Goal: Task Accomplishment & Management: Use online tool/utility

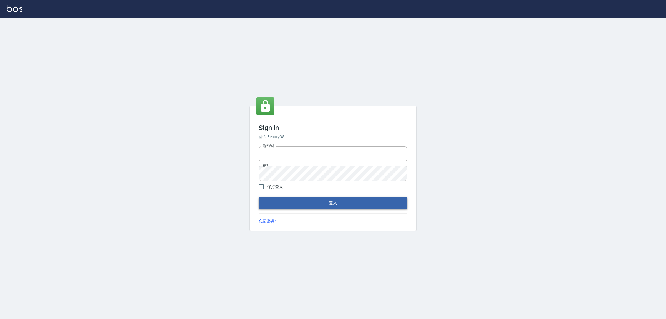
type input "0425683197"
click at [349, 199] on button "登入" at bounding box center [333, 203] width 149 height 12
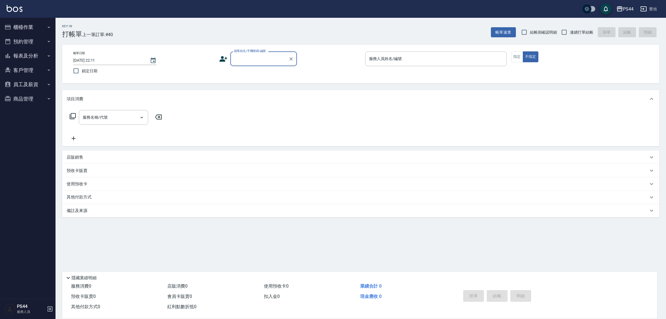
click at [22, 29] on button "櫃檯作業" at bounding box center [27, 27] width 51 height 14
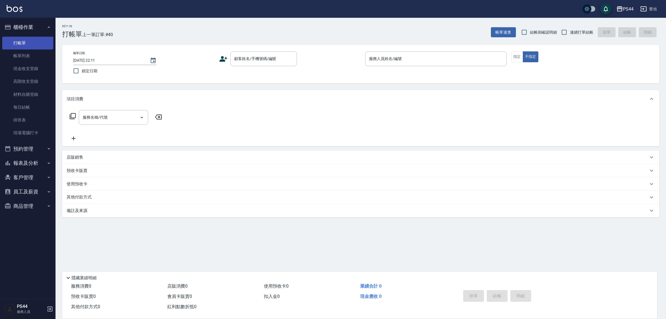
click at [31, 43] on link "打帳單" at bounding box center [27, 43] width 51 height 13
click at [2, 37] on link "打帳單" at bounding box center [27, 43] width 51 height 13
click at [250, 57] on input "顧客姓名/手機號碼/編號" at bounding box center [259, 59] width 53 height 10
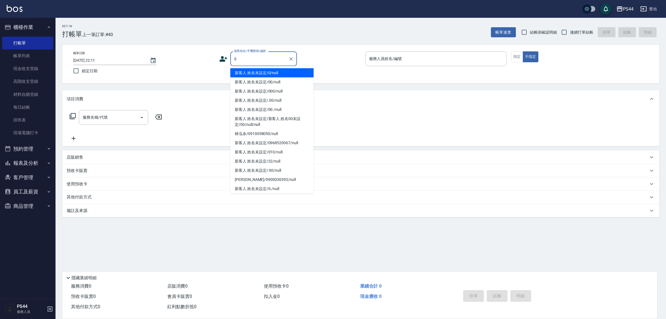
type input "新客人 姓名未設定/0/null"
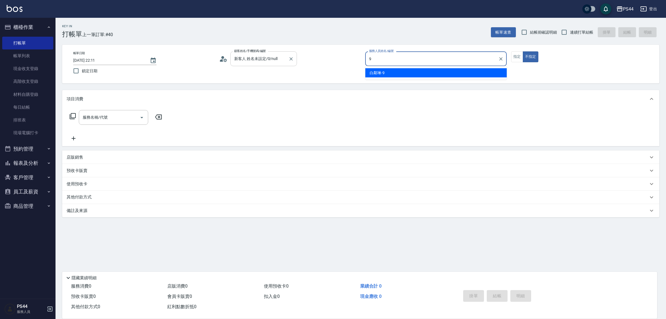
type input "白鄰琳-9"
type button "false"
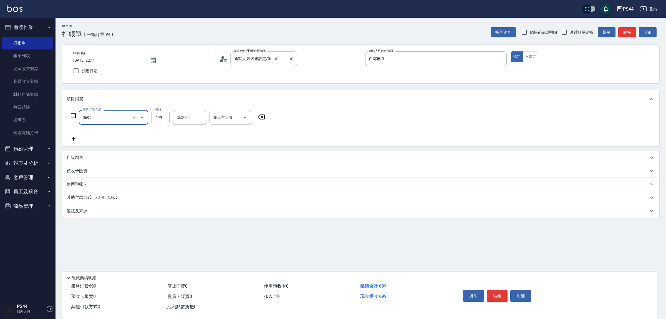
type input "精油SPA(0699)"
type input "蘇昭瑜-55"
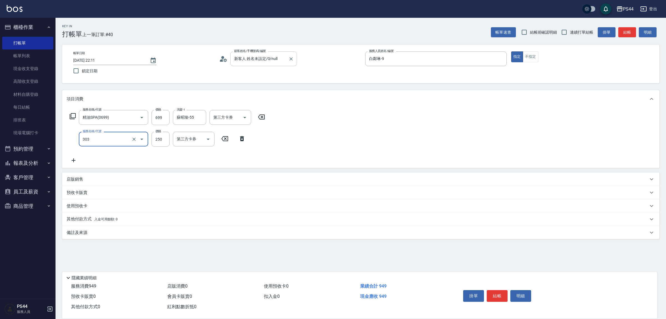
type input "剪髮(303)"
click at [248, 119] on icon "Open" at bounding box center [245, 117] width 7 height 7
drag, startPoint x: 228, startPoint y: 171, endPoint x: 221, endPoint y: 163, distance: 10.8
click at [227, 171] on span "儲值卡" at bounding box center [232, 169] width 42 height 9
type input "儲值卡"
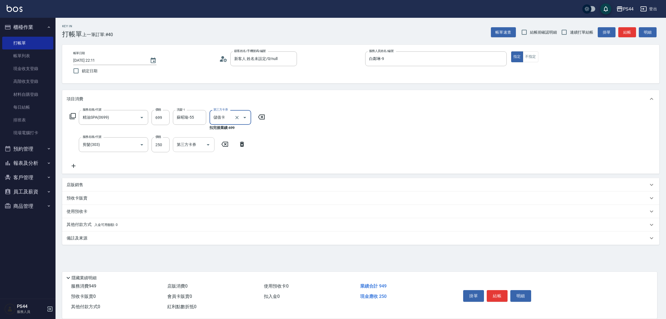
click at [206, 148] on icon "Open" at bounding box center [208, 144] width 7 height 7
click at [187, 198] on span "儲值卡" at bounding box center [194, 196] width 42 height 9
type input "儲值卡"
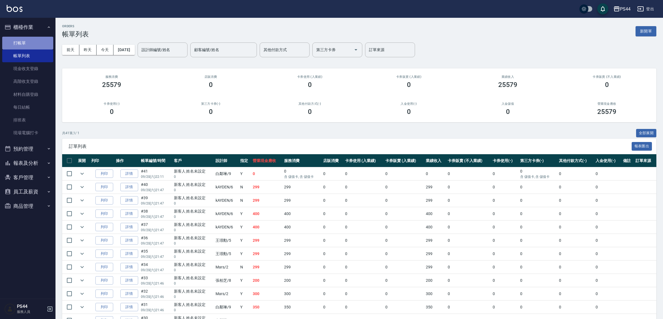
click at [16, 40] on link "打帳單" at bounding box center [27, 43] width 51 height 13
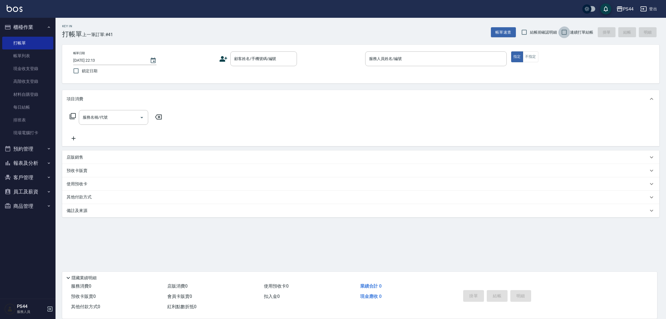
click at [566, 31] on input "連續打單結帳" at bounding box center [565, 32] width 12 height 12
checkbox input "true"
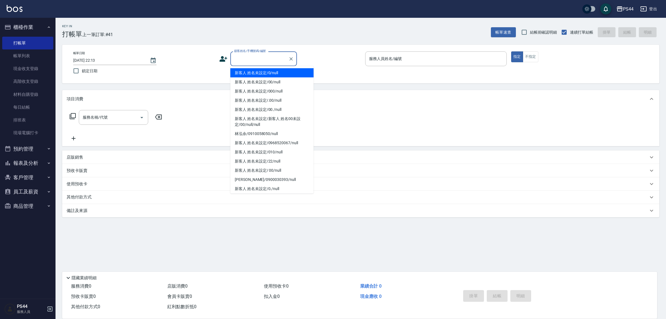
click at [267, 57] on input "顧客姓名/手機號碼/編號" at bounding box center [259, 59] width 53 height 10
type input "新客人 姓名未設定/0/null"
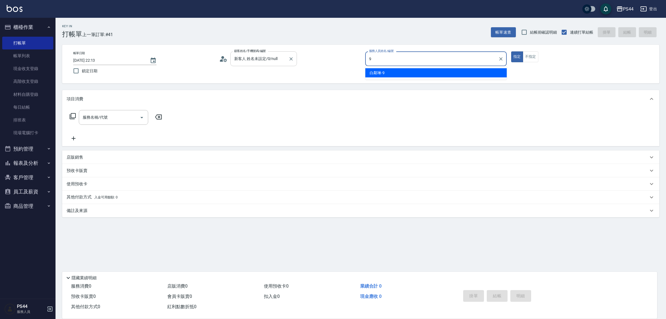
type input "白鄰琳-9"
type button "true"
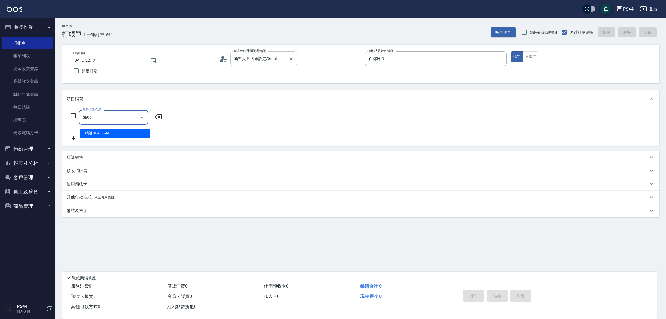
type input "精油SPA(0699)"
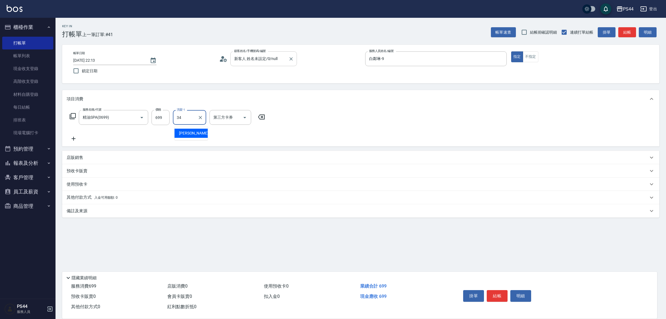
type input "[PERSON_NAME]-34"
type input "儲值卡"
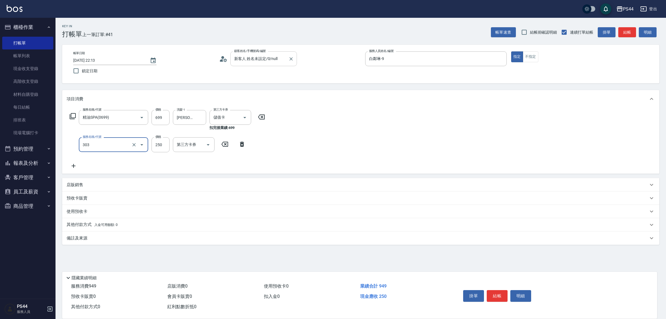
type input "剪髮(303)"
type input "儲值卡"
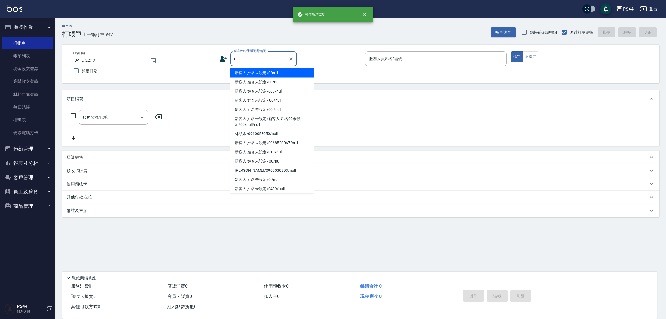
type input "新客人 姓名未設定/0/null"
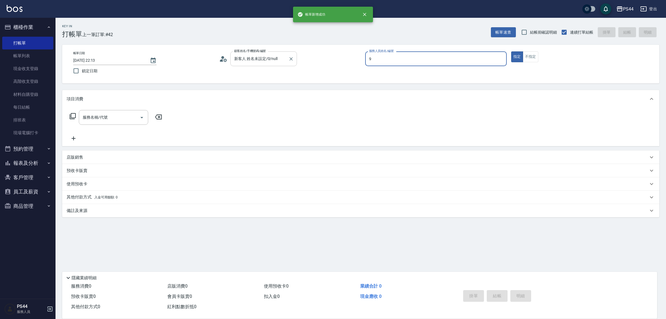
type input "白鄰琳-9"
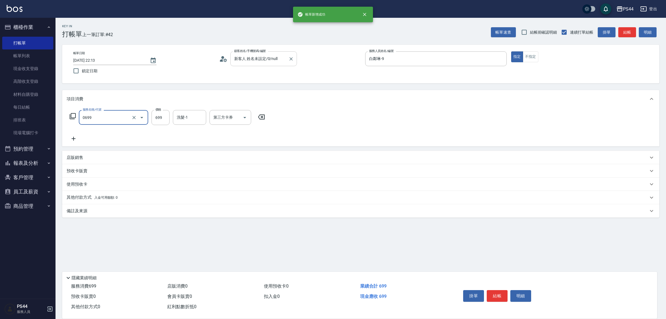
type input "精油SPA(0699)"
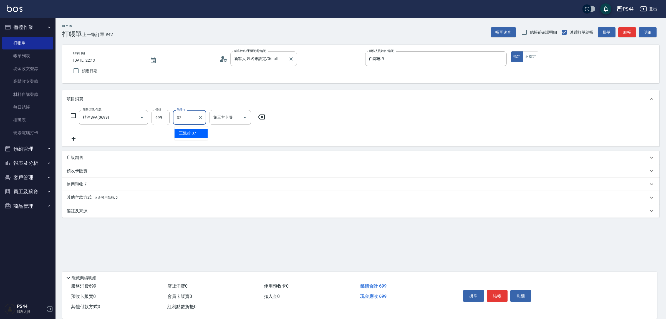
type input "王姵眙-37"
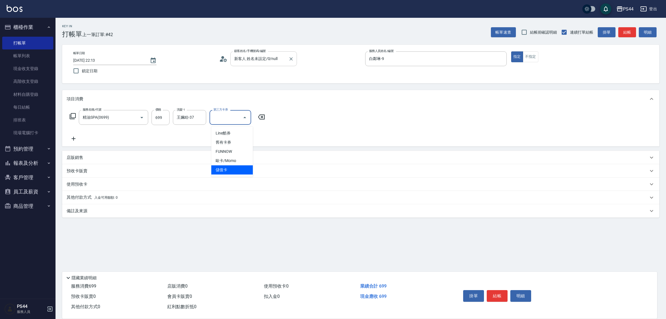
type input "儲值卡"
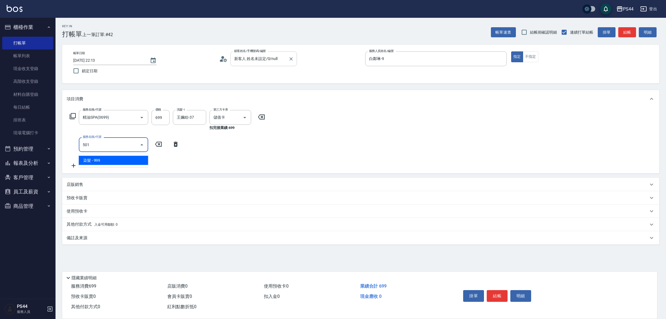
type input "染髮(501)"
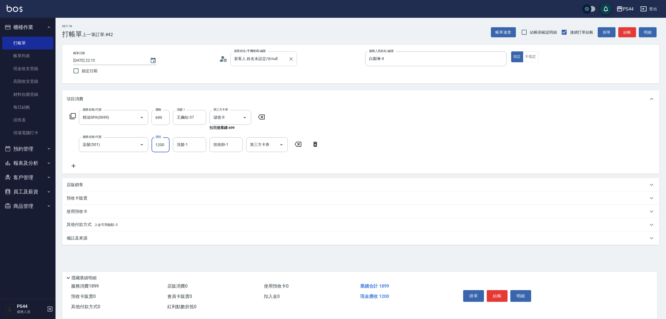
type input "1200"
type input "王姵眙-37"
type input "儲值卡"
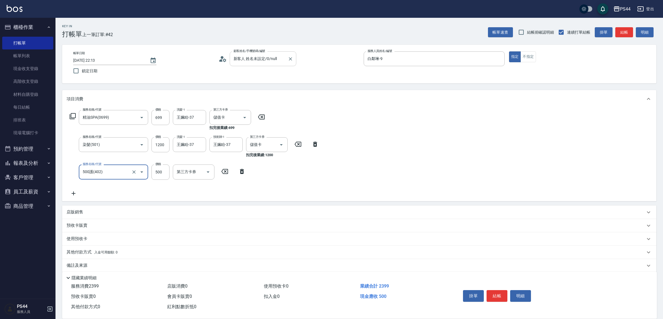
type input "500護(402)"
type input "王姵眙-37"
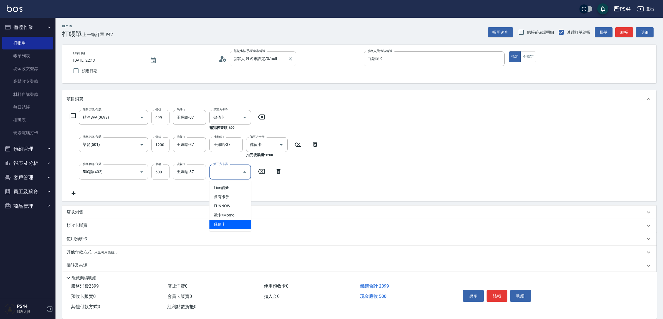
type input "儲值卡"
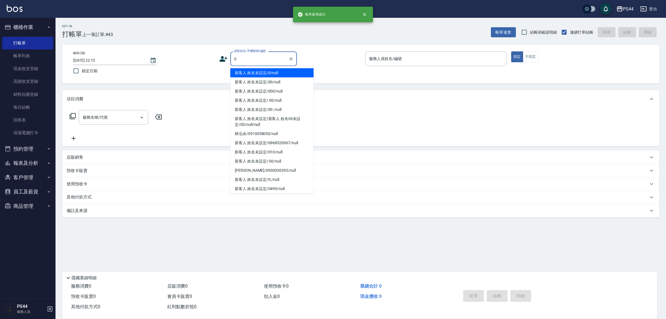
type input "新客人 姓名未設定/0/null"
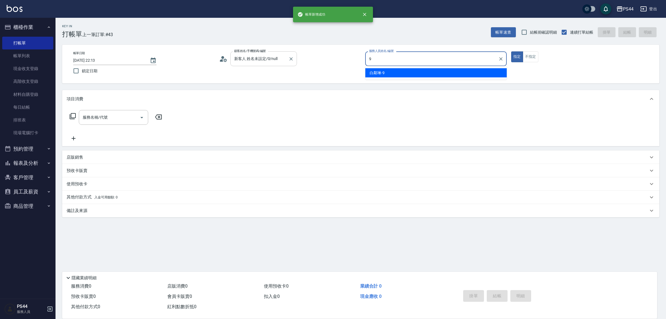
type input "白鄰琳-9"
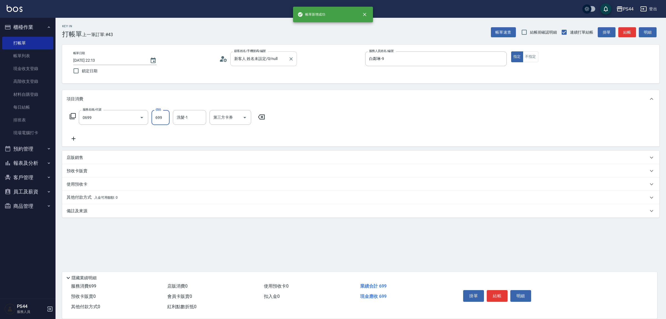
type input "精油SPA(0699)"
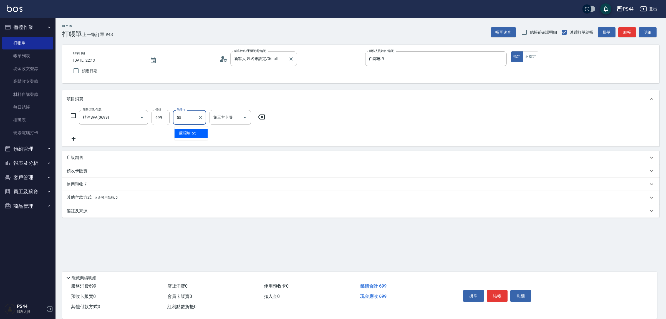
type input "蘇昭瑜-55"
type input "儲值卡"
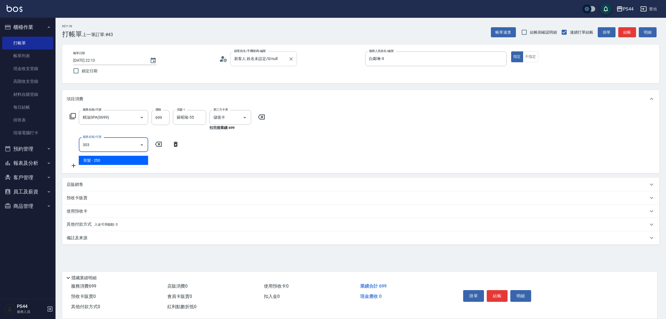
type input "剪髮(303)"
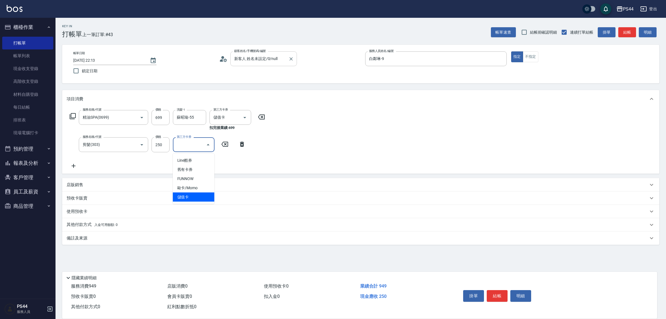
type input "儲值卡"
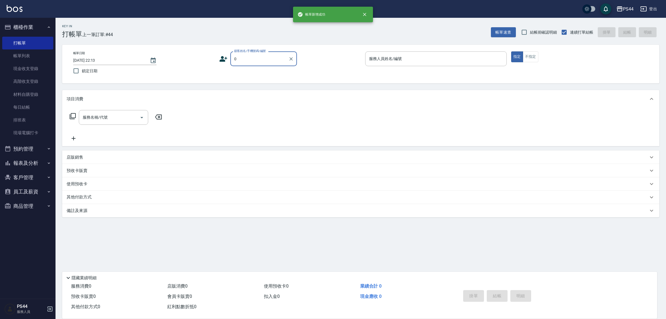
type input "新客人 姓名未設定/0/null"
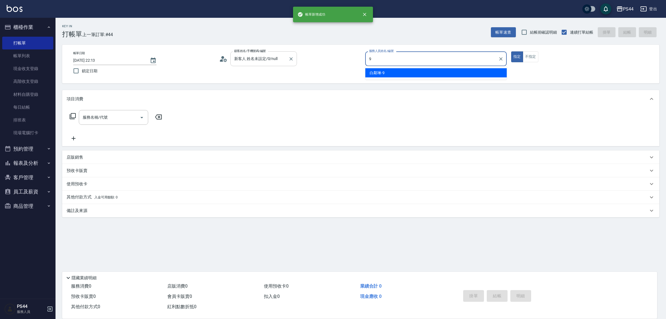
type input "白鄰琳-9"
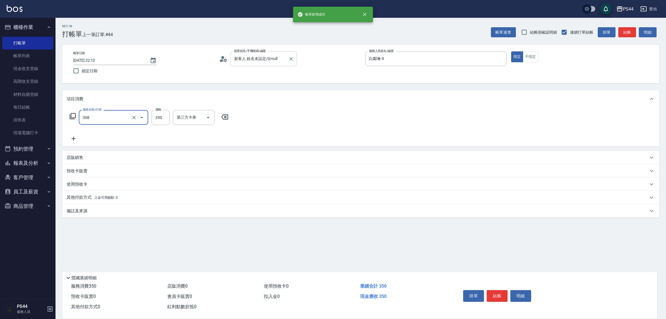
type input "洗+剪(308)"
type input "王姵眙-37"
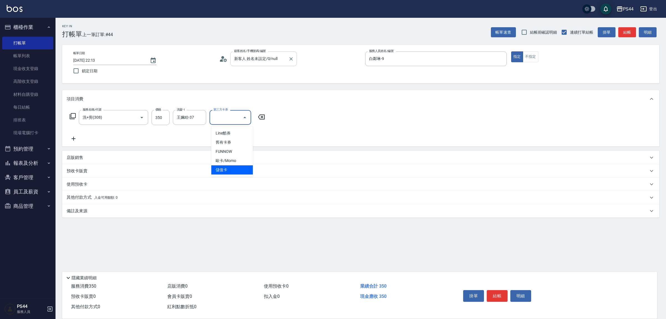
type input "儲值卡"
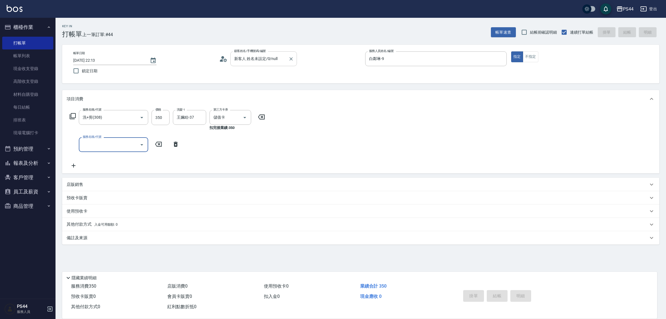
type input "[DATE] 22:14"
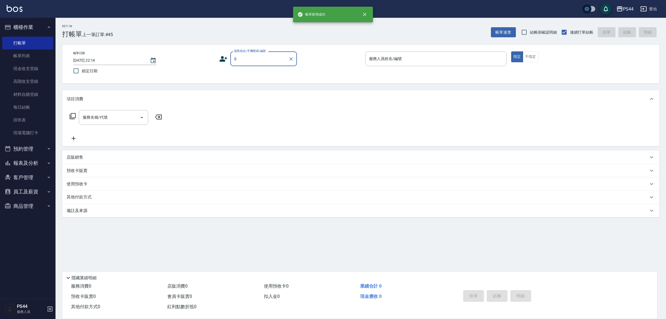
type input "新客人 姓名未設定/0/null"
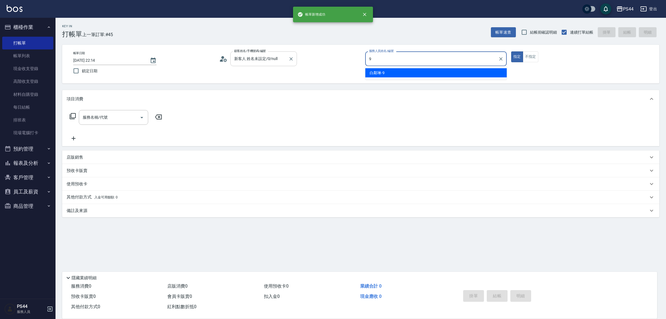
type input "白鄰琳-9"
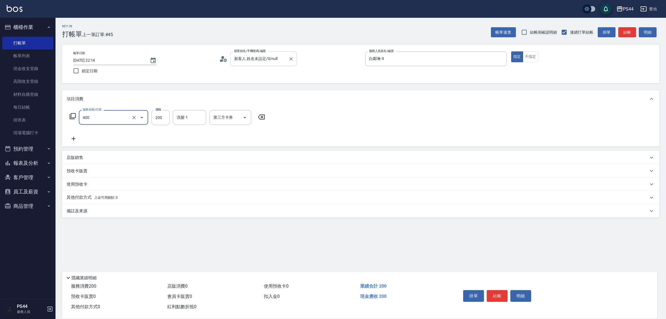
type input "自備護髮(400)"
type input "蘇昭瑜-55"
type input "儲值卡"
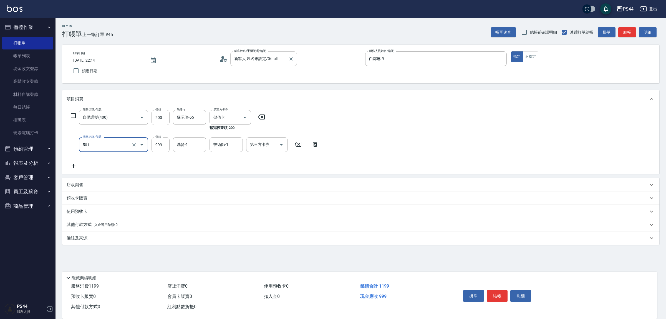
type input "染髮(501)"
type input "1200"
type input "蘇昭瑜-55"
type input "儲值卡"
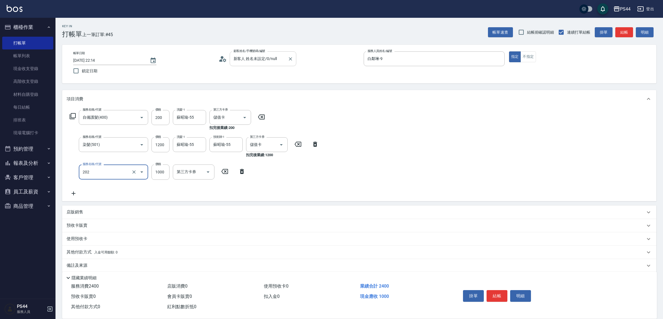
type input "燙髮(202)"
type input "1500"
type input "蘇昭瑜-55"
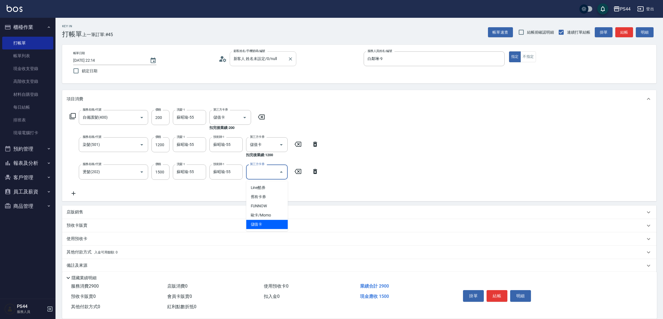
type input "儲值卡"
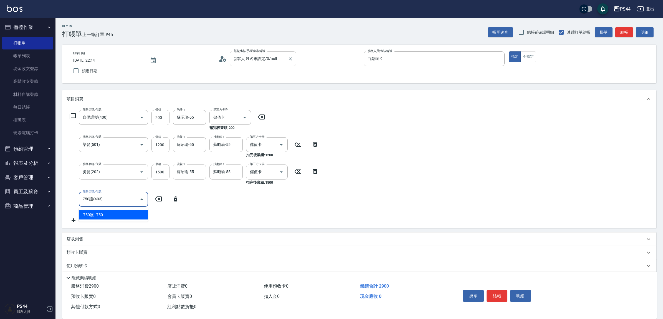
type input "750護(403)"
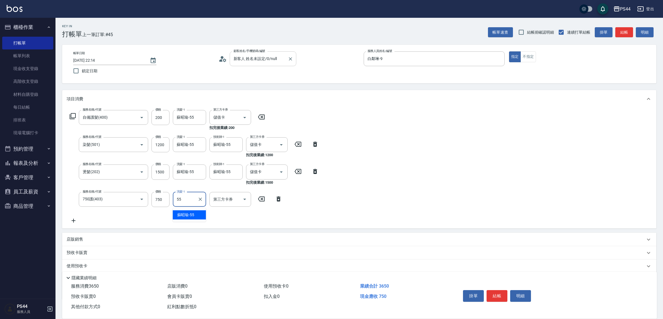
type input "蘇昭瑜-55"
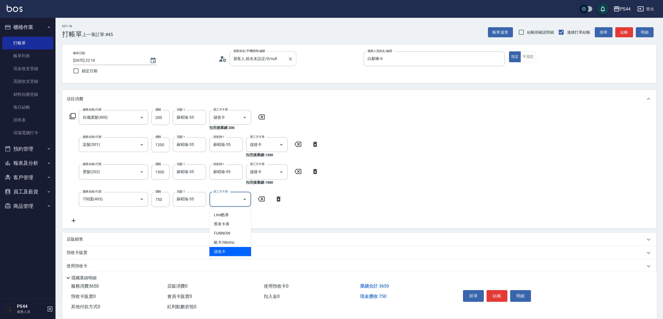
type input "儲值卡"
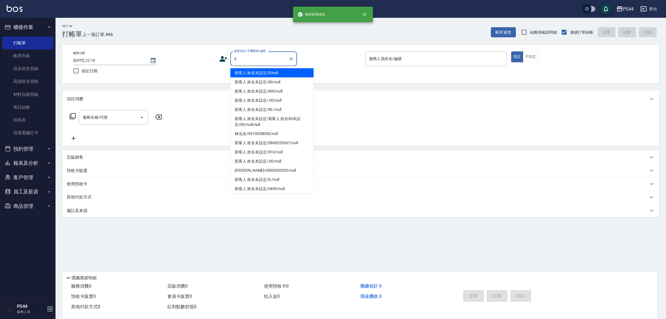
type input "新客人 姓名未設定/0/null"
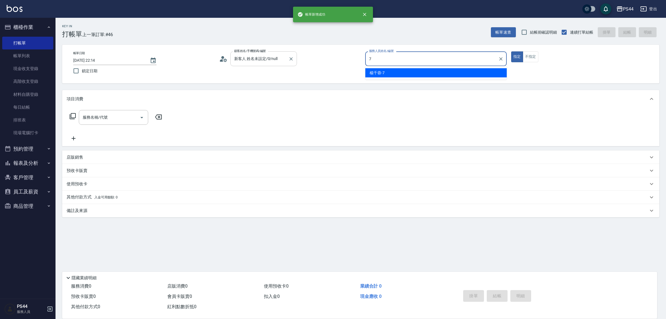
type input "楊千蓉-7"
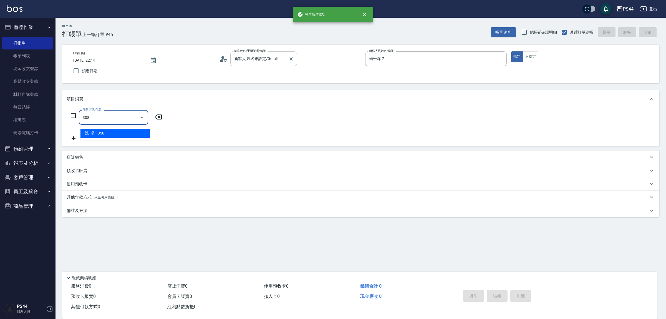
type input "洗+剪(308)"
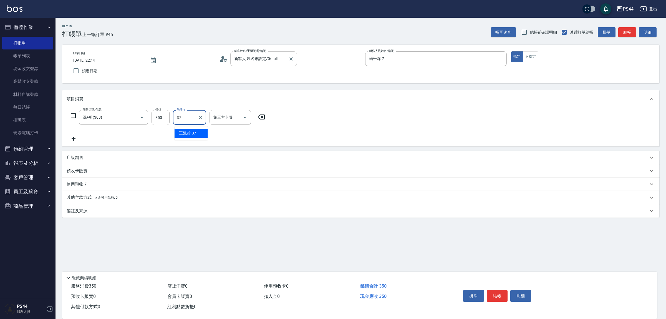
type input "王姵眙-37"
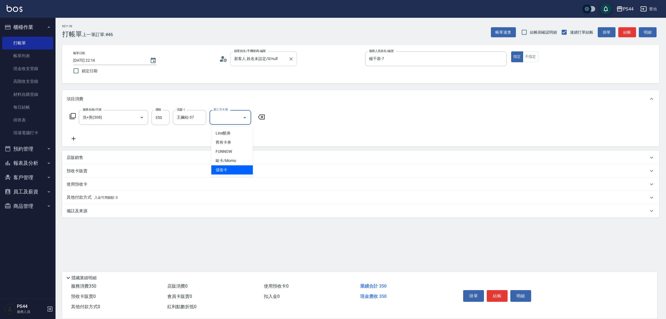
type input "儲值卡"
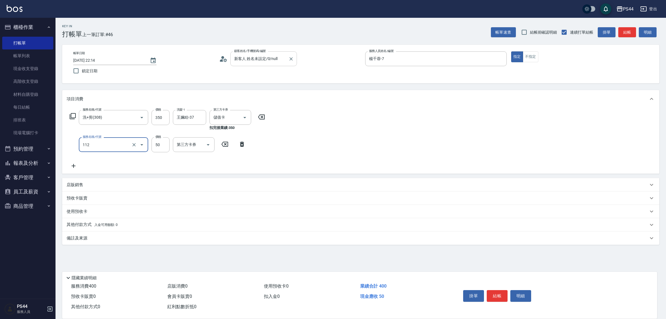
type input "精油50(112)"
type input "王姵眙-37"
type input "儲值卡"
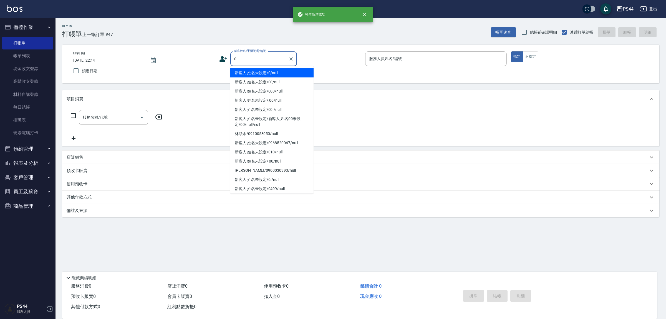
type input "新客人 姓名未設定/0/null"
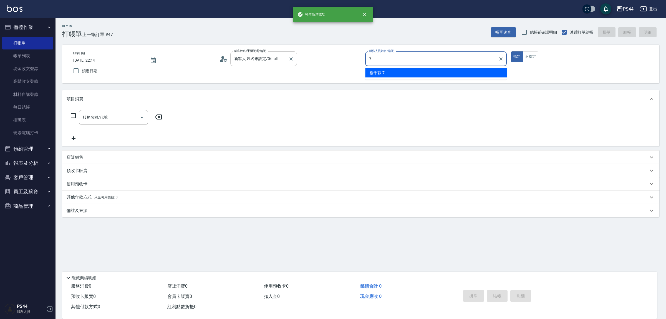
type input "楊千蓉-7"
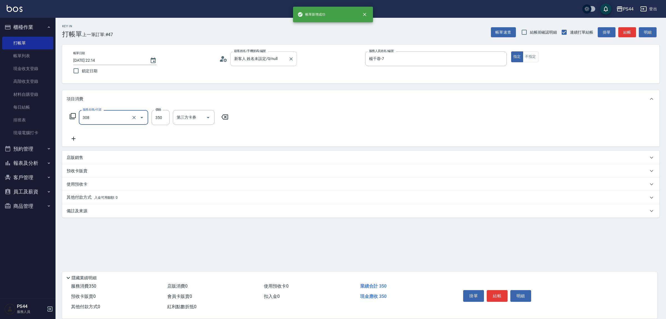
type input "洗+剪(308)"
type input "蘇昭瑜-55"
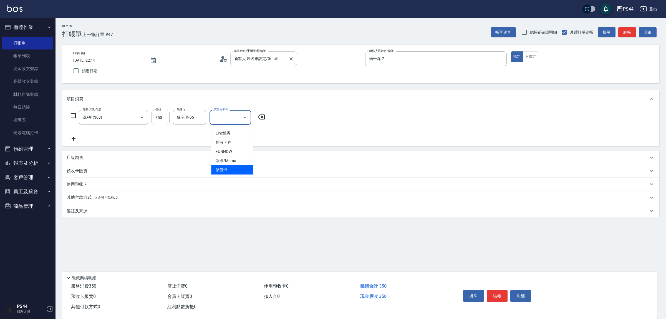
type input "儲值卡"
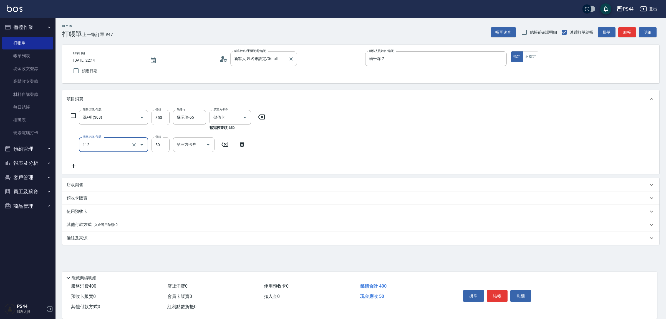
type input "精油50(112)"
type input "蘇昭瑜-55"
type input "儲值卡"
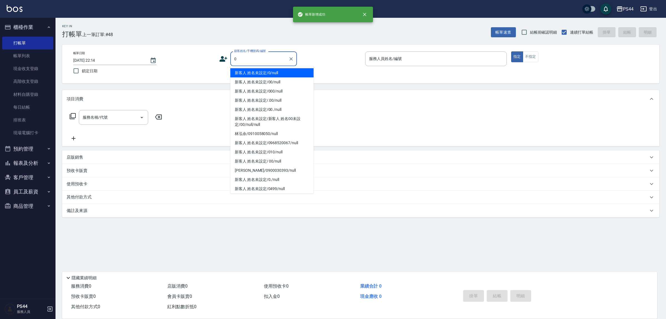
type input "新客人 姓名未設定/0/null"
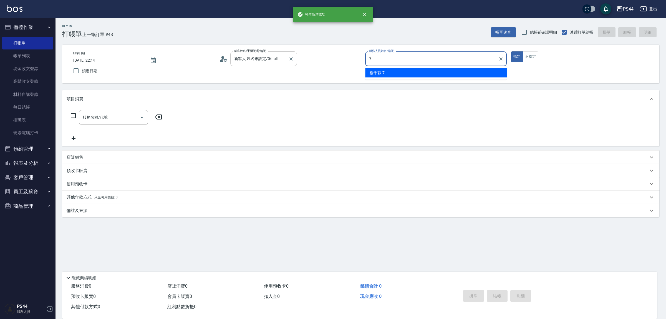
type input "楊千蓉-7"
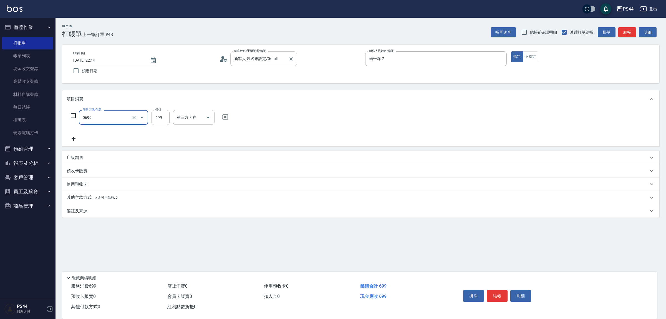
type input "精油SPA(0699)"
type input "慧星-29"
type input "儲值卡"
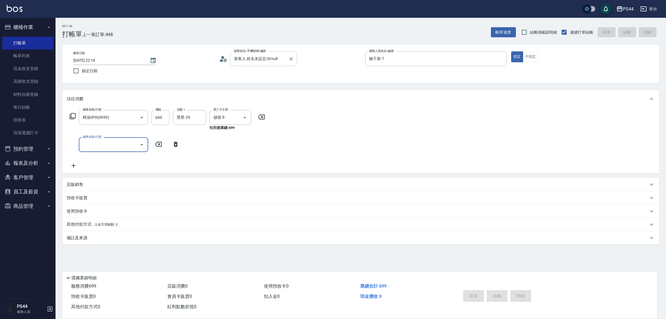
type input "[DATE] 22:15"
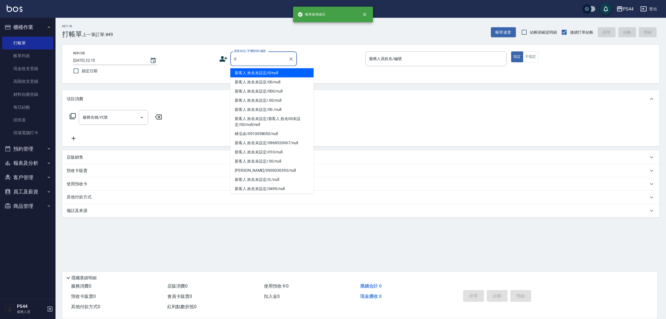
type input "新客人 姓名未設定/0/null"
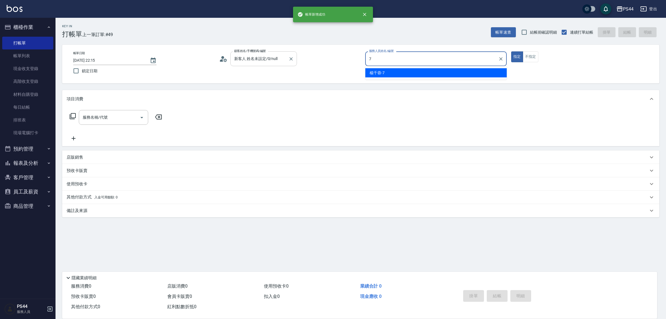
type input "楊千蓉-7"
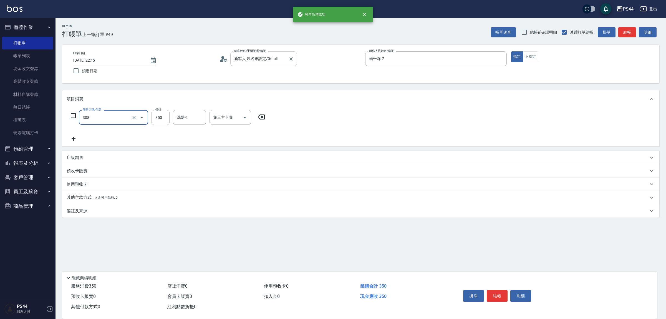
type input "洗+剪(308)"
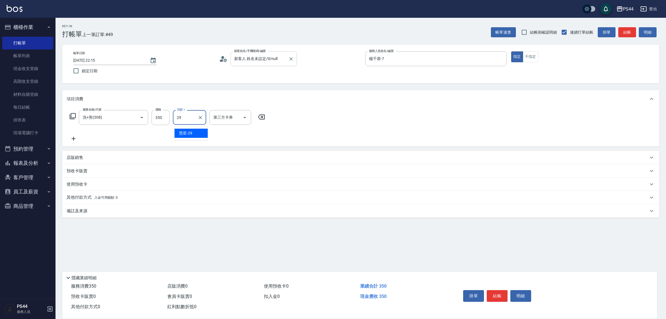
type input "慧星-29"
type input "儲值卡"
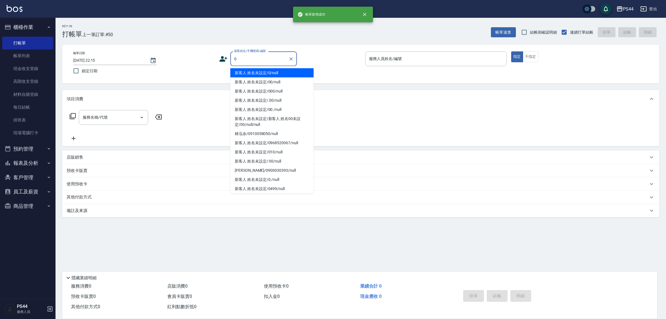
type input "新客人 姓名未設定/0/null"
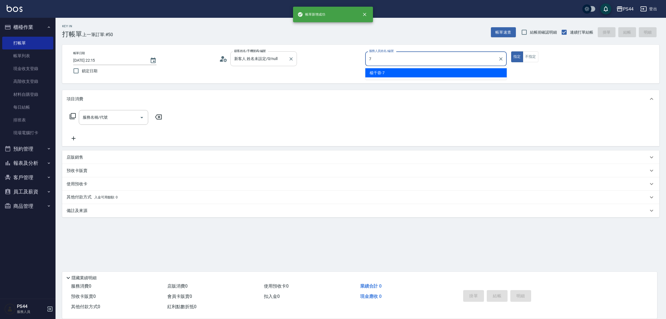
type input "楊千蓉-7"
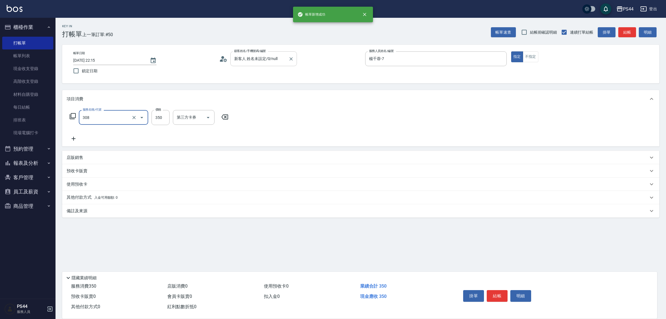
type input "洗+剪(308)"
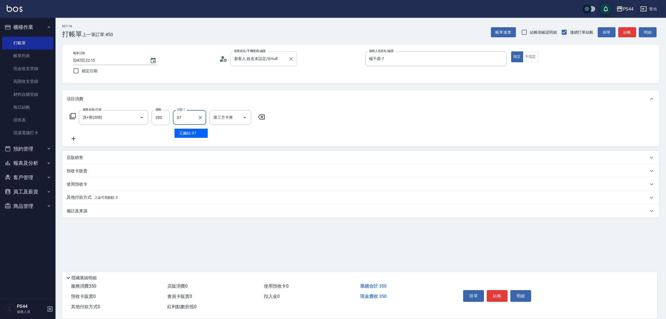
type input "王姵眙-37"
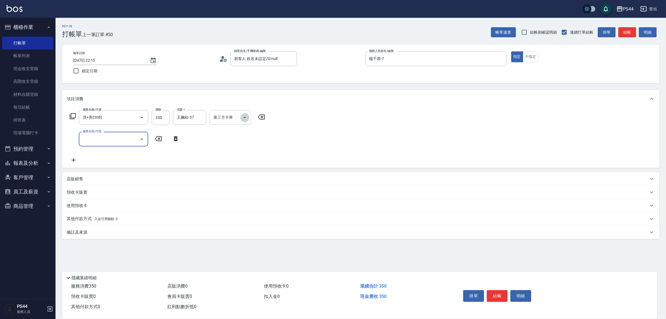
click at [245, 118] on icon "Open" at bounding box center [244, 117] width 3 height 1
drag, startPoint x: 226, startPoint y: 168, endPoint x: 220, endPoint y: 168, distance: 6.1
click at [224, 168] on span "儲值卡" at bounding box center [232, 169] width 42 height 9
type input "儲值卡"
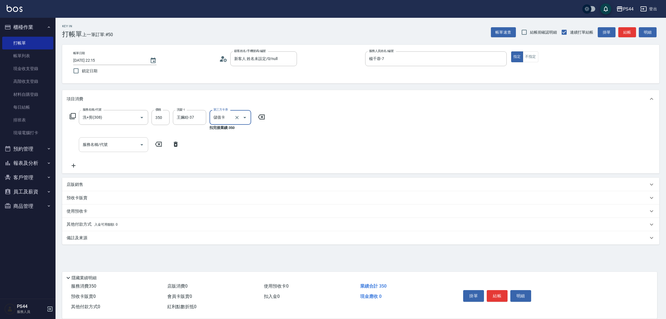
click at [124, 144] on input "服務名稱/代號" at bounding box center [109, 145] width 56 height 10
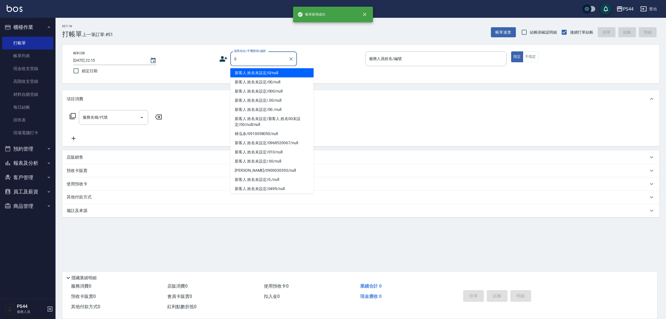
type input "新客人 姓名未設定/0/null"
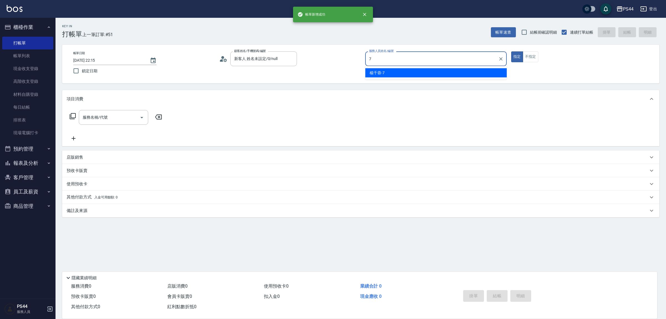
type input "楊千蓉-7"
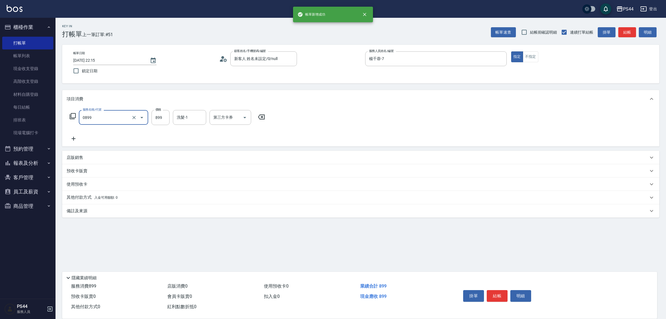
type input "排毒SPA(0899)"
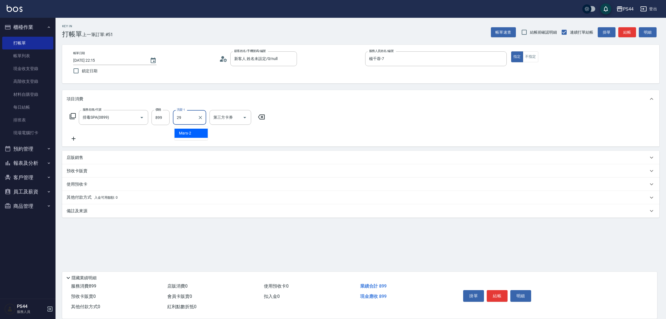
type input "慧星-29"
type input "儲值卡"
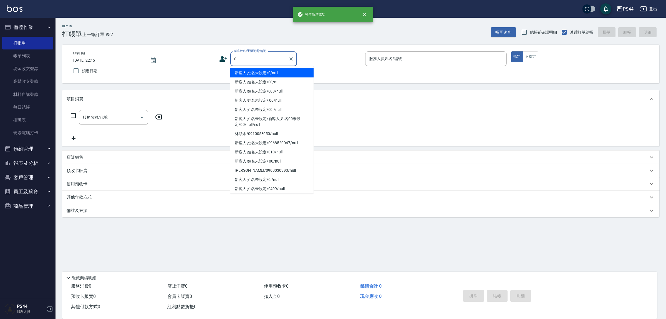
type input "新客人 姓名未設定/0/null"
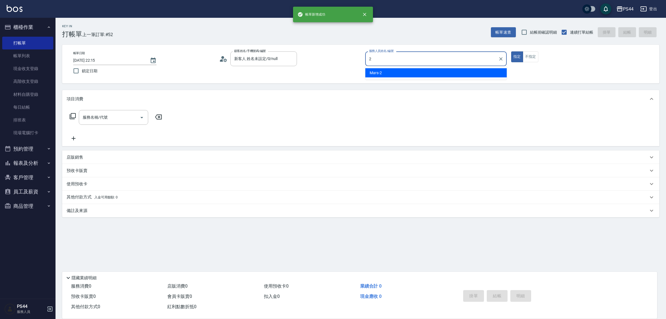
type input "Mars-2"
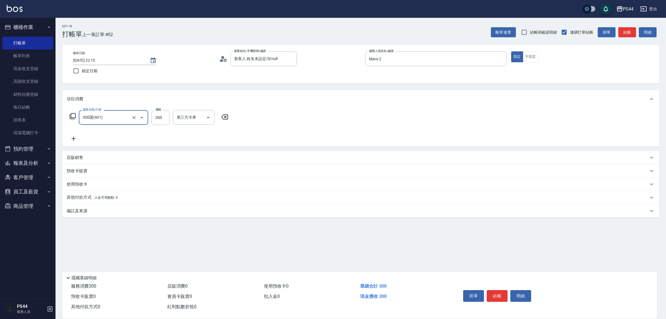
type input "300護(401)"
type input "蘇昭瑜-55"
type input "儲值卡"
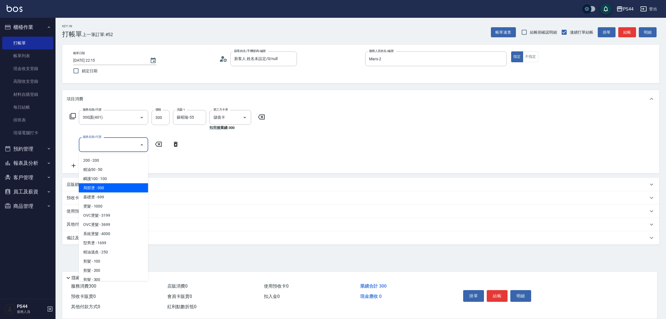
type input "局部燙(200)"
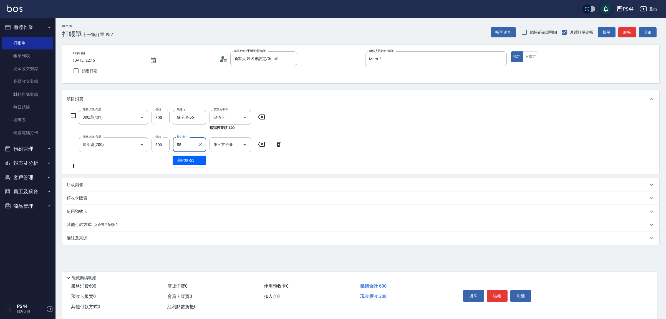
type input "蘇昭瑜-55"
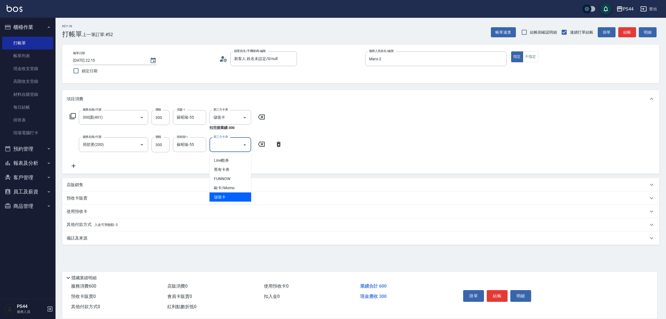
type input "儲值卡"
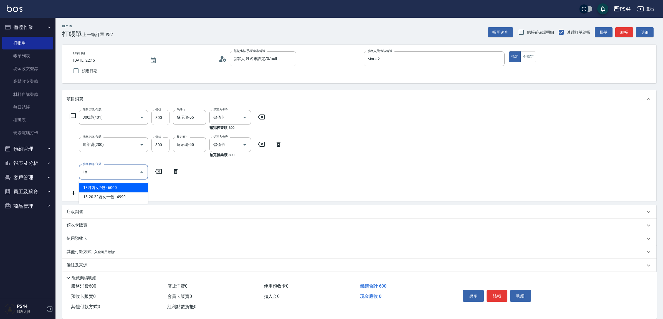
type input "1"
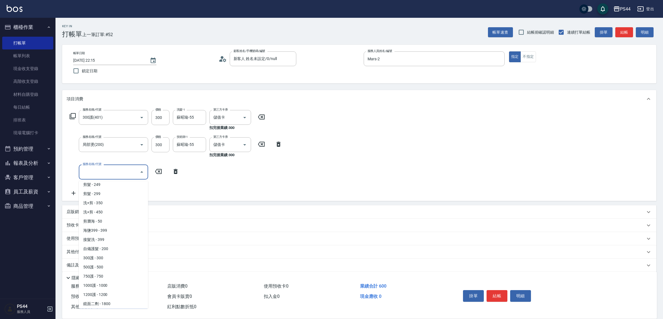
scroll to position [168, 0]
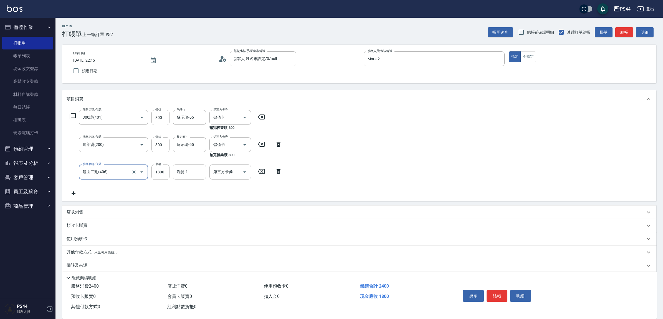
type input "鏡面二劑(406)"
type input "蘇昭瑜-55"
type input "儲值卡"
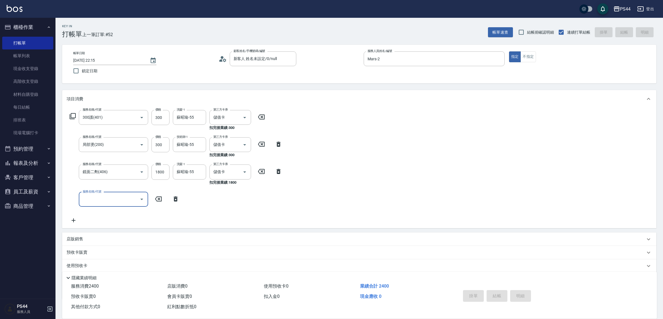
type input "[DATE] 22:16"
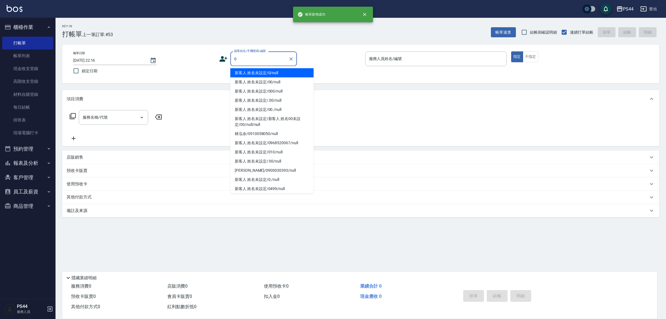
type input "新客人 姓名未設定/0/null"
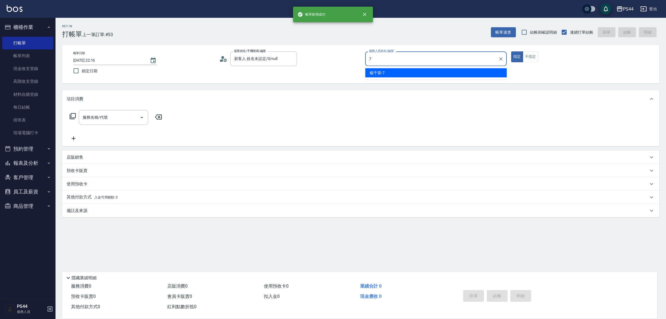
type input "楊千蓉-7"
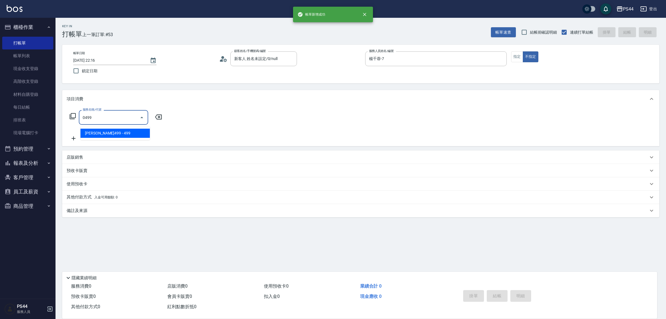
type input "[PERSON_NAME]499(0499)"
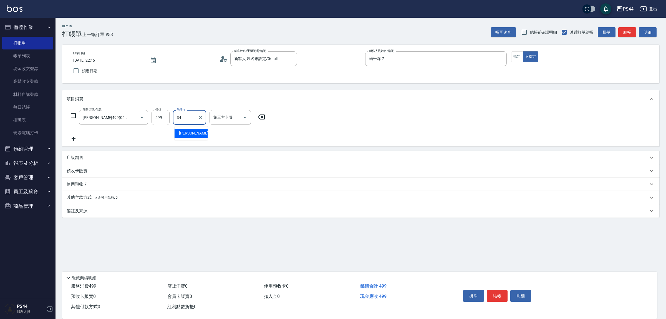
type input "[PERSON_NAME]-34"
type input "儲值卡"
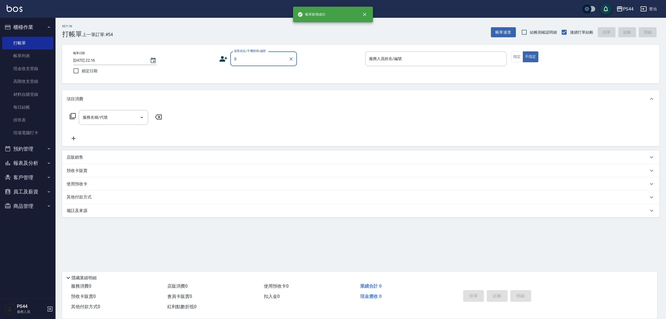
type input "新客人 姓名未設定/0/null"
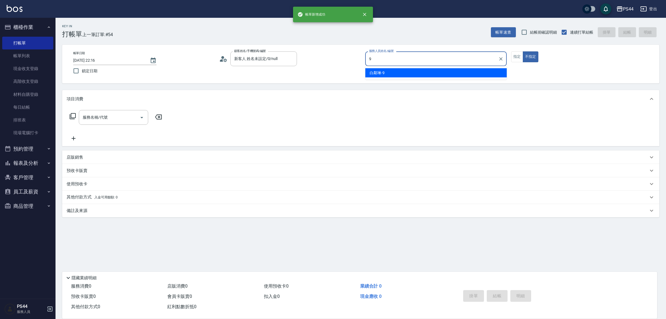
type input "白鄰琳-9"
type button "false"
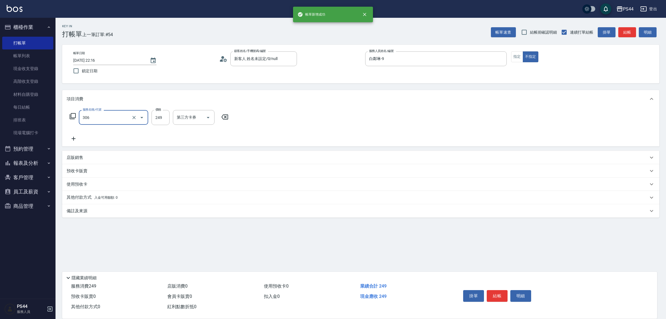
type input "剪髮(306)"
type input "慧星-29"
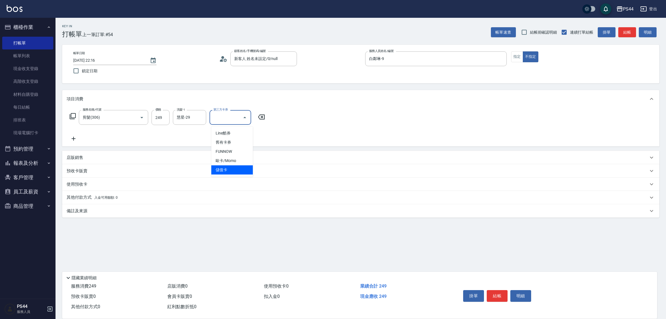
type input "儲值卡"
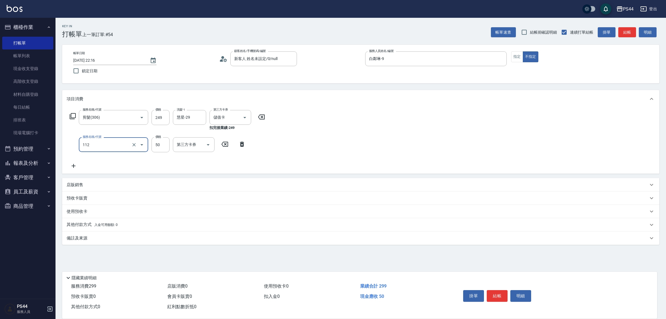
type input "精油50(112)"
type input "慧星-29"
type input "儲值卡"
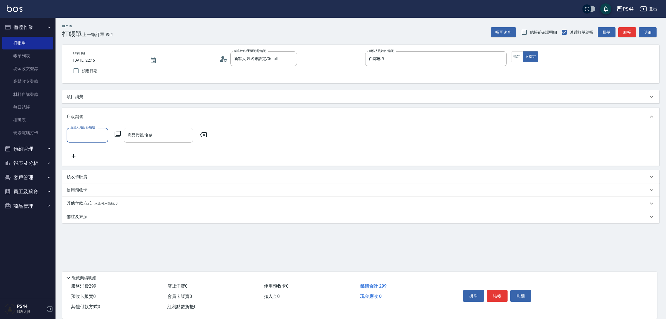
scroll to position [0, 0]
type input "慧星-29"
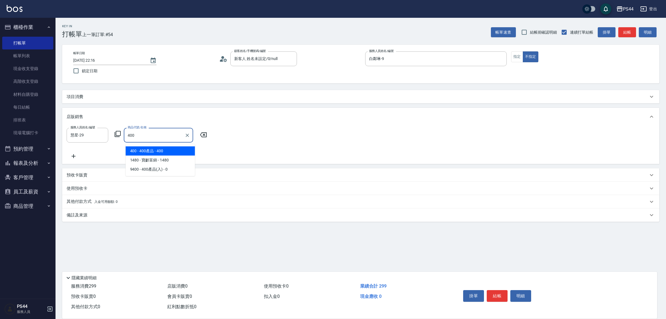
type input "400產品"
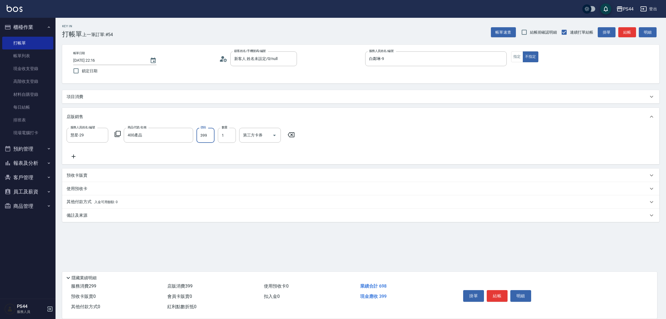
type input "399"
type input "儲值卡"
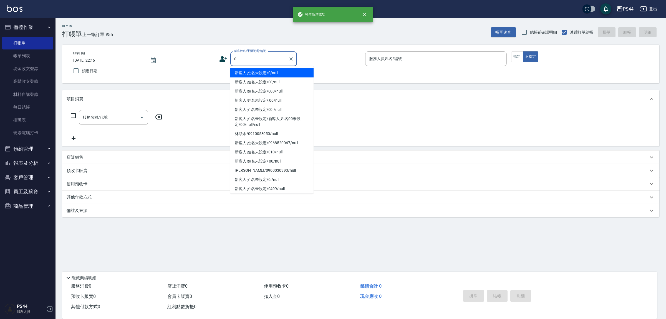
type input "新客人 姓名未設定/0/null"
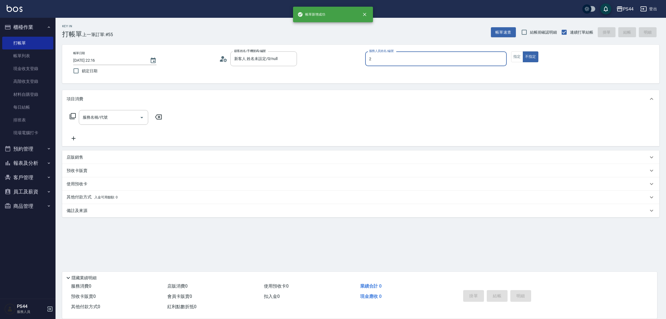
type input "Mars-2"
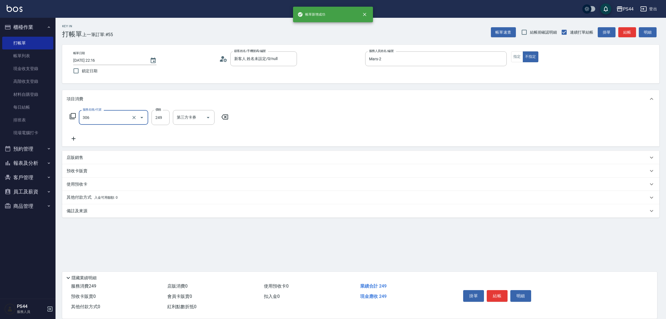
type input "剪髮(306)"
type input "慧星-29"
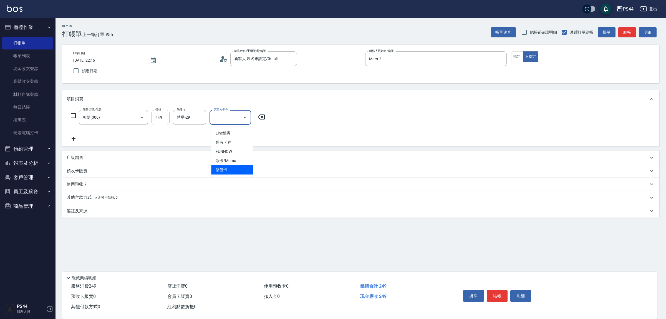
type input "儲值卡"
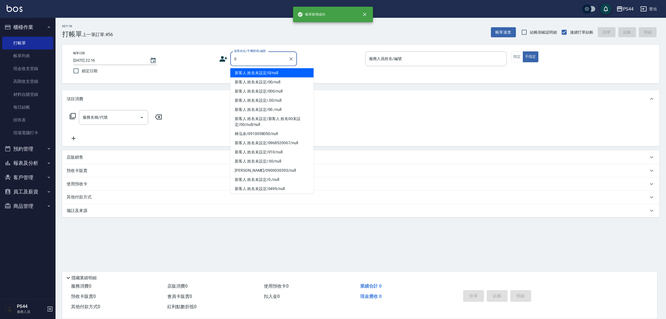
type input "新客人 姓名未設定/0/null"
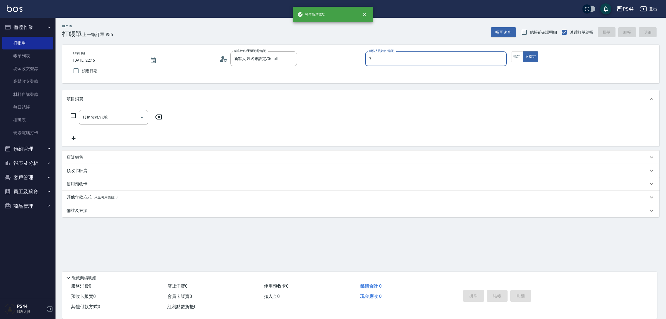
type input "楊千蓉-7"
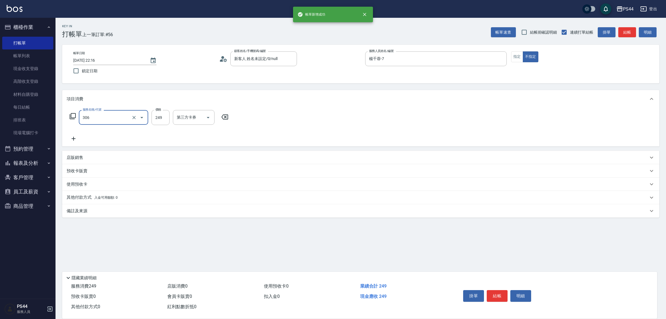
type input "剪髮(306)"
type input "王姵眙-37"
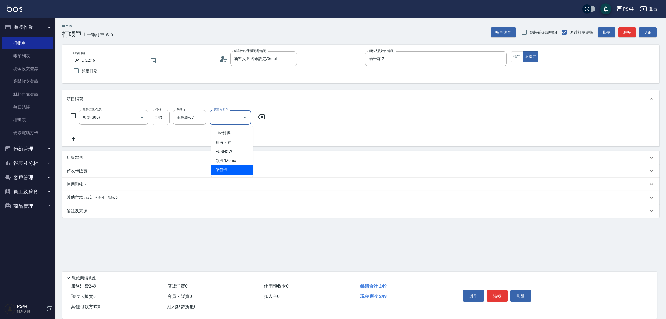
type input "儲值卡"
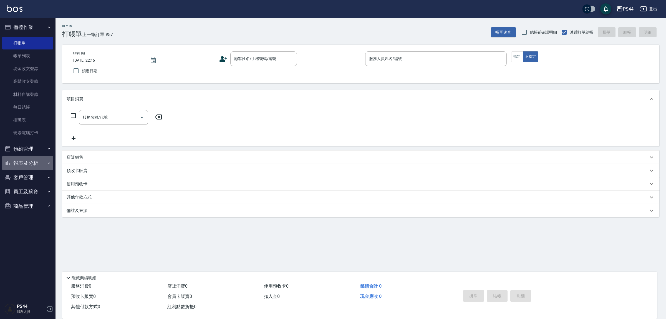
click at [23, 163] on button "報表及分析" at bounding box center [27, 163] width 51 height 14
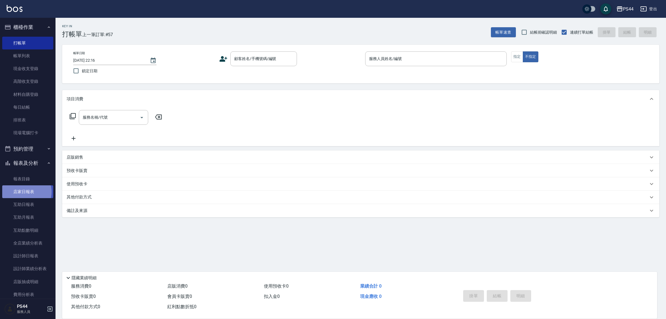
click at [26, 192] on link "店家日報表" at bounding box center [27, 191] width 51 height 13
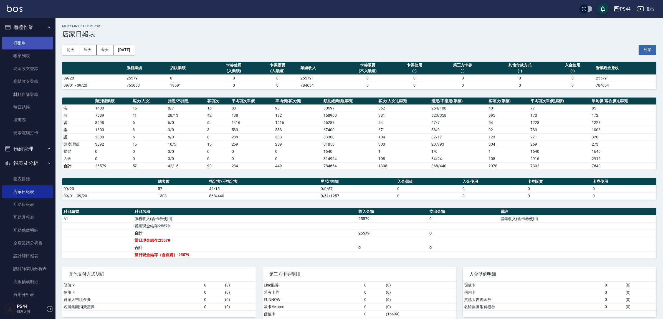
click at [20, 41] on link "打帳單" at bounding box center [27, 43] width 51 height 13
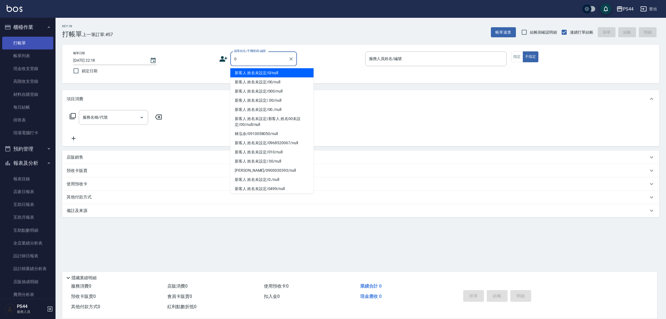
type input "新客人 姓名未設定/0/null"
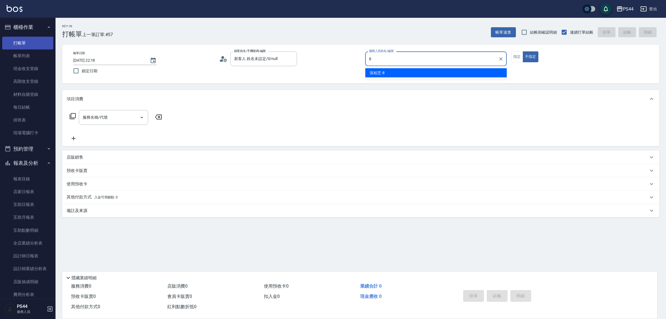
type input "張柏芝-8"
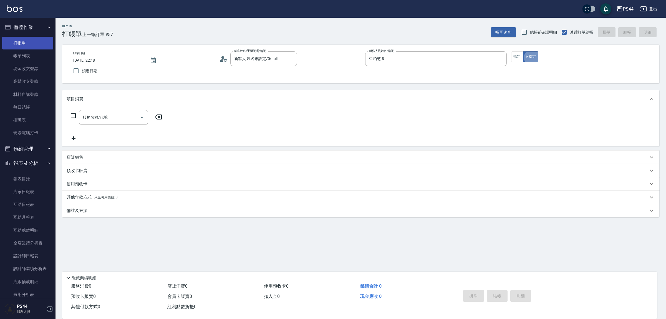
type button "false"
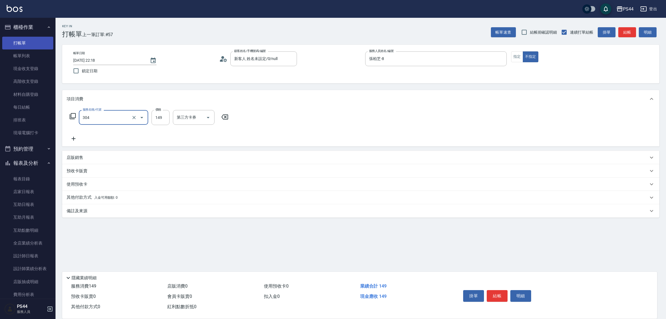
type input "剪髮(304)"
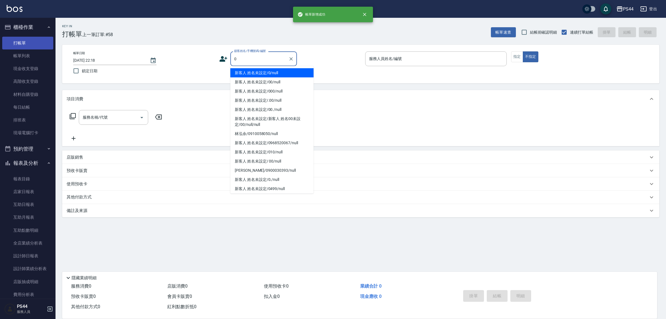
type input "新客人 姓名未設定/0/null"
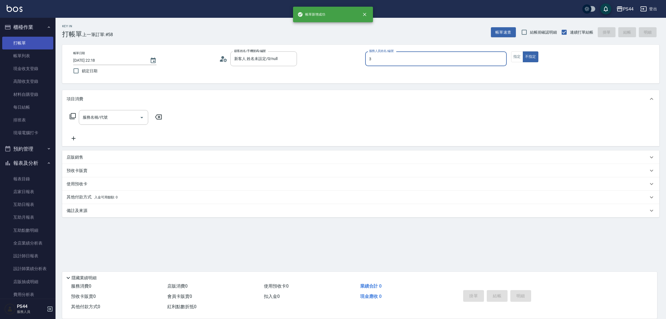
type input "許維哲-3"
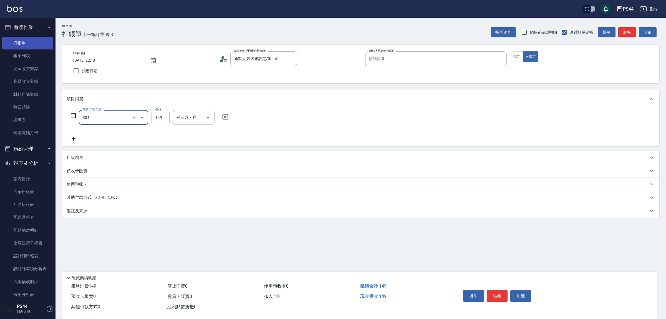
type input "剪髮(304)"
